Goal: Information Seeking & Learning: Learn about a topic

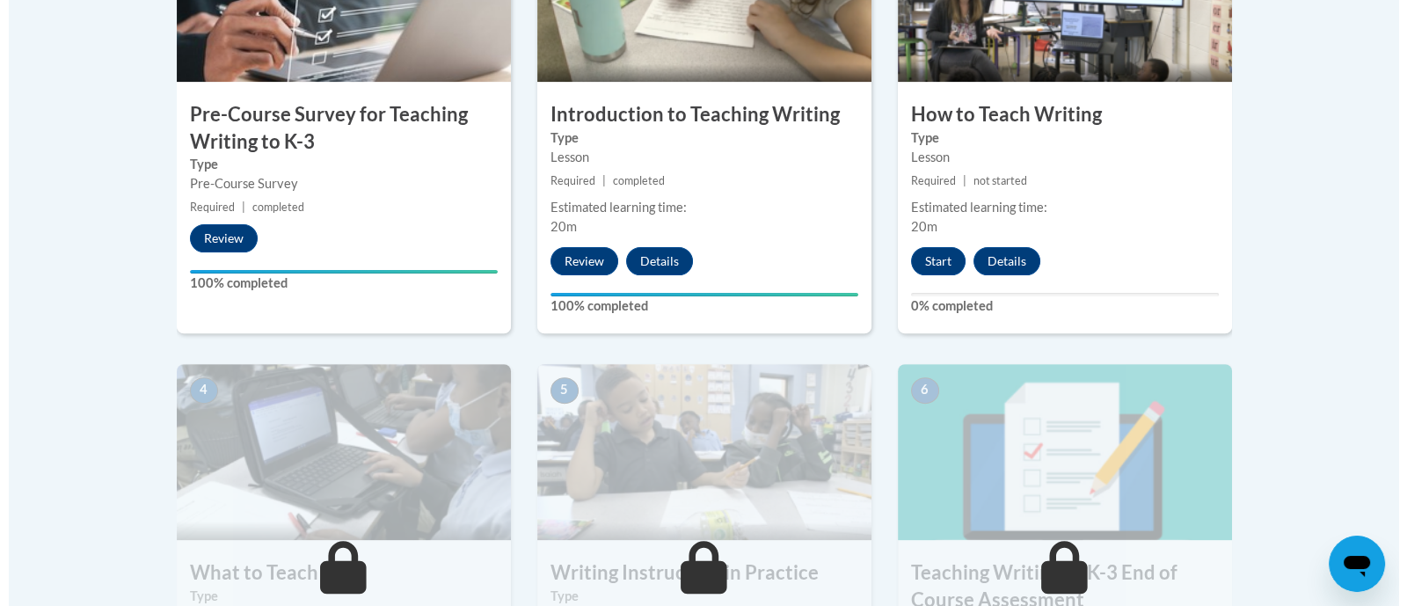
scroll to position [694, 0]
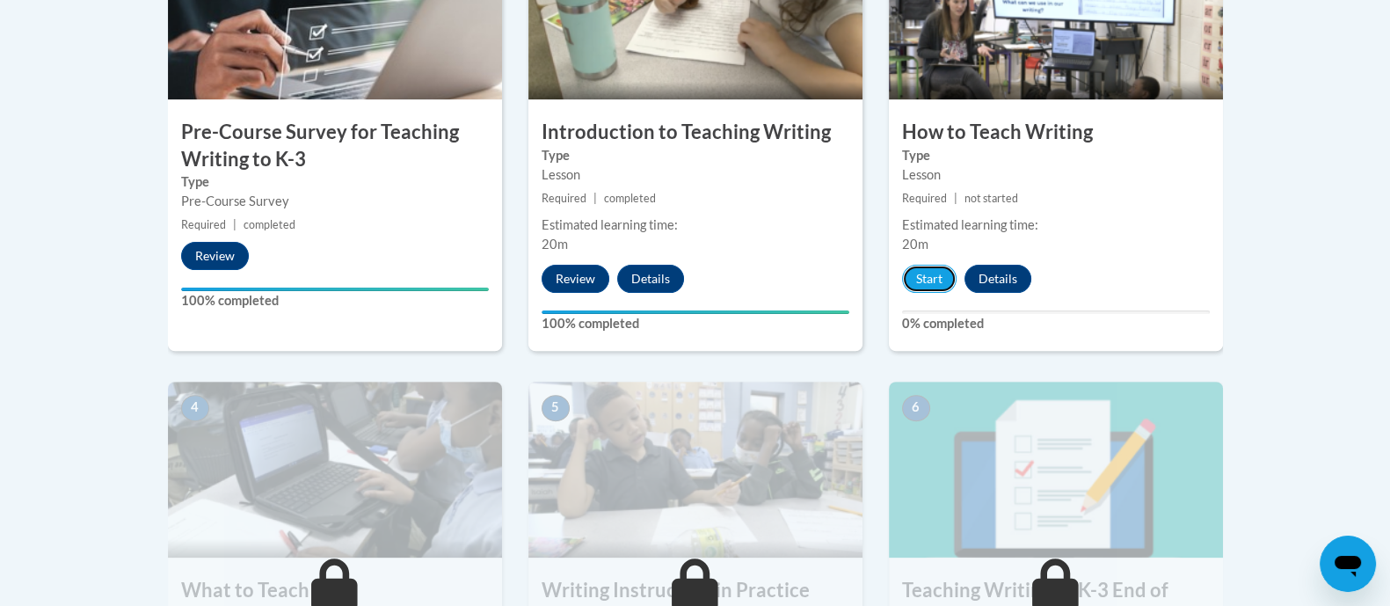
click at [935, 275] on button "Start" at bounding box center [929, 279] width 55 height 28
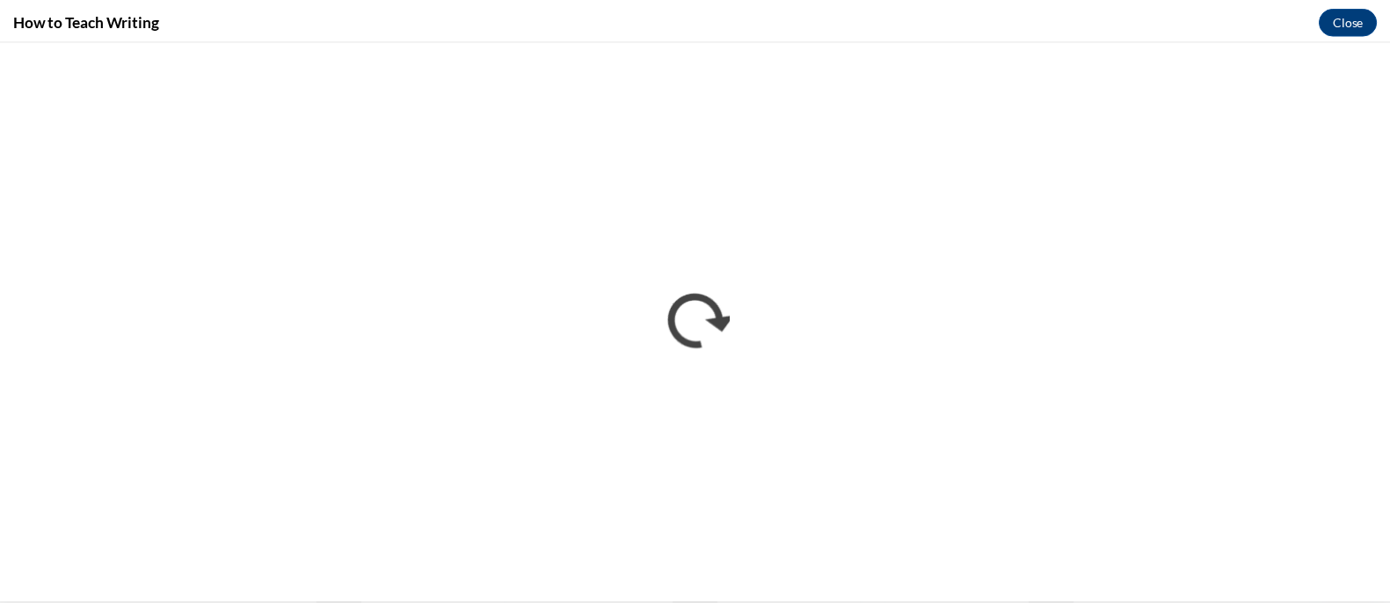
scroll to position [0, 0]
